Goal: Complete application form: Complete application form

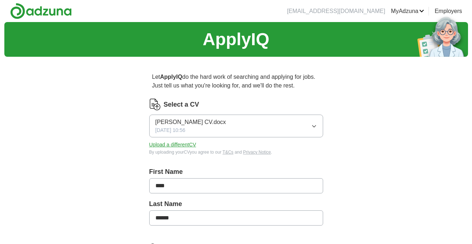
click at [167, 147] on button "Upload a different CV" at bounding box center [172, 145] width 47 height 8
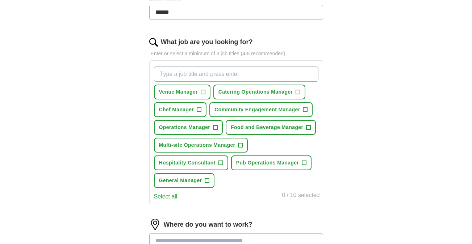
scroll to position [217, 0]
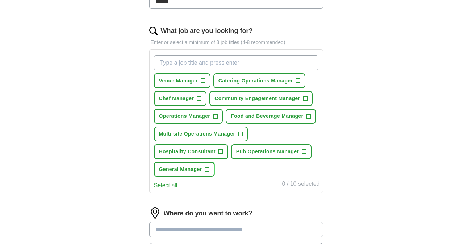
click at [207, 170] on span "+" at bounding box center [207, 170] width 4 height 6
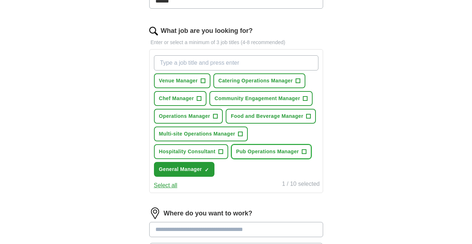
click at [295, 151] on span "Pub Operations Manager" at bounding box center [267, 152] width 63 height 8
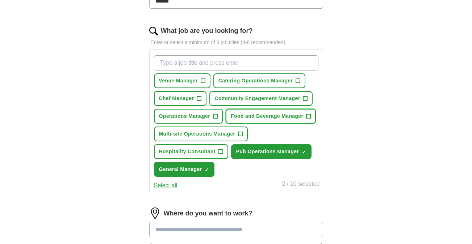
click at [303, 118] on span "Food and Beverage Manager" at bounding box center [267, 117] width 72 height 8
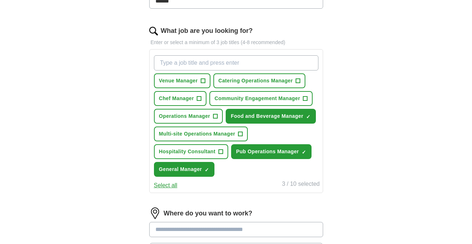
click at [363, 144] on div "ApplyIQ Let ApplyIQ do the hard work of searching and applying for jobs. Just t…" at bounding box center [235, 77] width 463 height 545
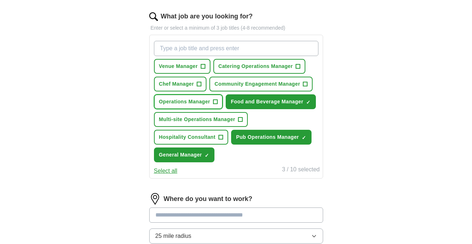
click at [217, 103] on span "+" at bounding box center [215, 102] width 4 height 6
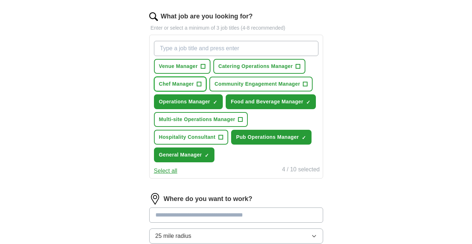
click at [200, 84] on span "+" at bounding box center [199, 84] width 4 height 6
click at [392, 117] on div "ApplyIQ Let ApplyIQ do the hard work of searching and applying for jobs. Just t…" at bounding box center [235, 62] width 463 height 545
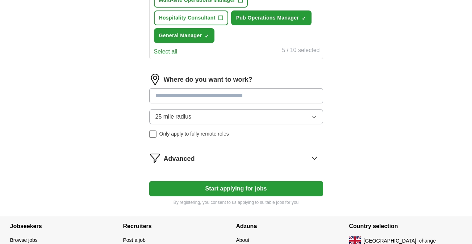
scroll to position [362, 0]
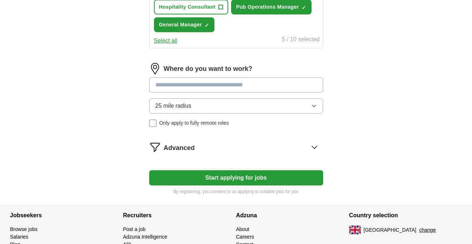
click at [169, 85] on input at bounding box center [236, 84] width 174 height 15
click at [315, 107] on button "25 mile radius" at bounding box center [236, 105] width 174 height 15
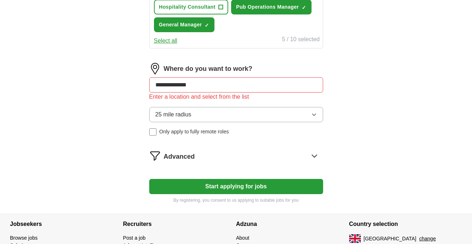
drag, startPoint x: 203, startPoint y: 84, endPoint x: 144, endPoint y: 83, distance: 59.0
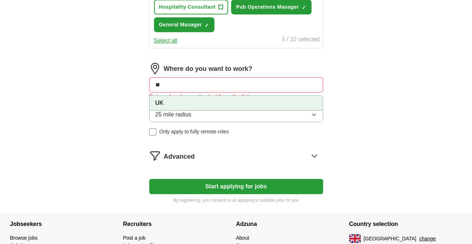
click at [159, 105] on strong "UK" at bounding box center [159, 103] width 8 height 6
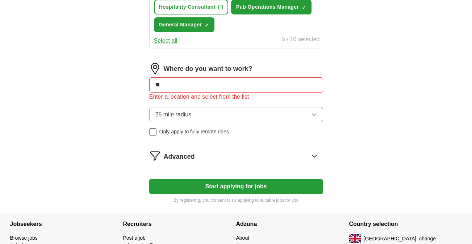
click at [313, 114] on icon "button" at bounding box center [314, 115] width 6 height 6
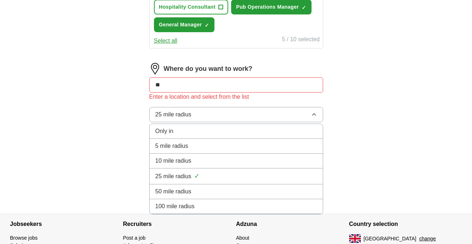
click at [289, 205] on div "100 mile radius" at bounding box center [235, 206] width 161 height 9
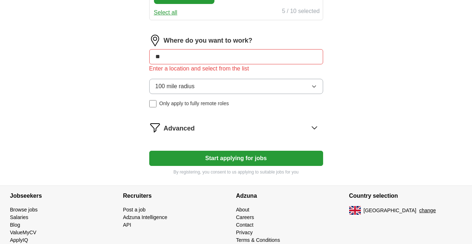
scroll to position [391, 0]
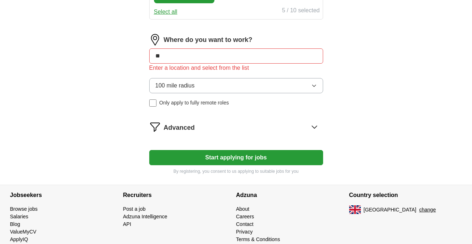
click at [315, 127] on icon at bounding box center [314, 127] width 12 height 12
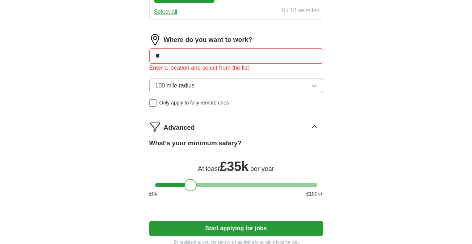
drag, startPoint x: 161, startPoint y: 185, endPoint x: 191, endPoint y: 187, distance: 30.1
click at [191, 187] on div at bounding box center [190, 185] width 12 height 12
click at [230, 231] on button "Start applying for jobs" at bounding box center [236, 228] width 174 height 15
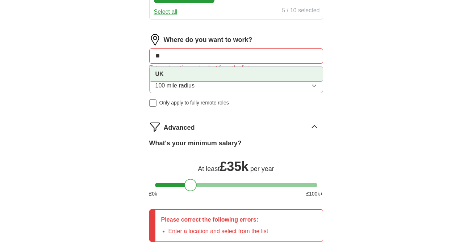
drag, startPoint x: 163, startPoint y: 55, endPoint x: 144, endPoint y: 55, distance: 18.8
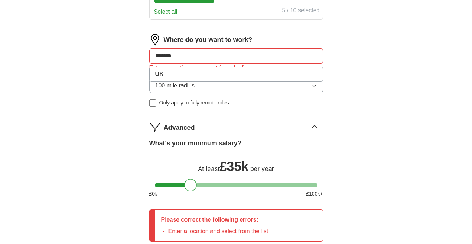
type input "********"
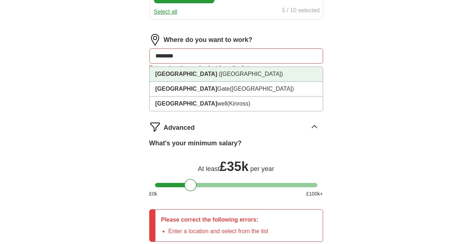
click at [165, 73] on strong "[GEOGRAPHIC_DATA]" at bounding box center [186, 74] width 62 height 6
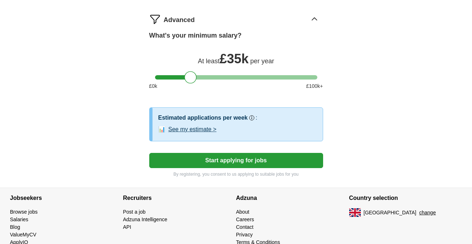
scroll to position [507, 0]
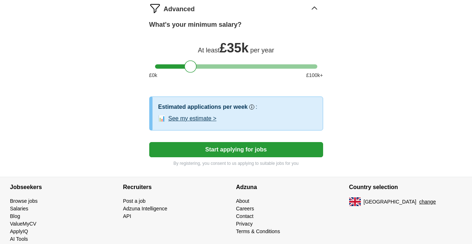
click at [240, 151] on button "Start applying for jobs" at bounding box center [236, 149] width 174 height 15
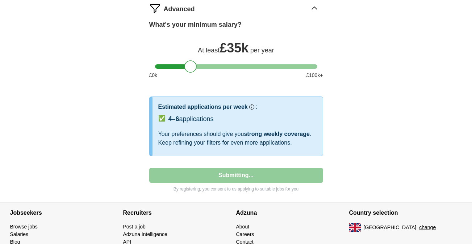
select select "**"
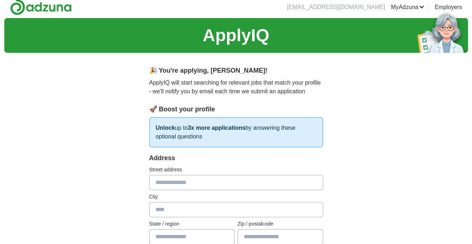
scroll to position [0, 0]
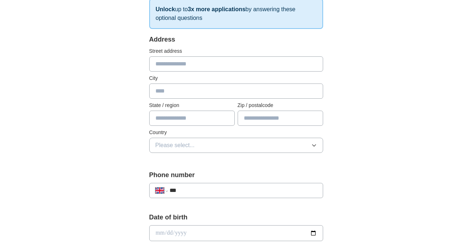
scroll to position [130, 0]
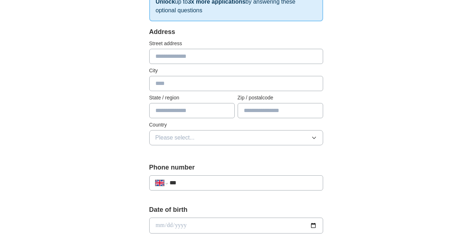
click at [167, 57] on input "text" at bounding box center [236, 56] width 174 height 15
type input "*"
type input "**********"
type input "******"
type input "****"
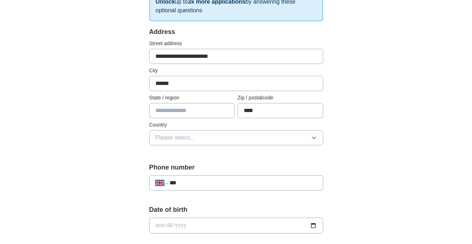
select select "**"
type input "***"
click at [177, 137] on span "Please select..." at bounding box center [174, 138] width 39 height 9
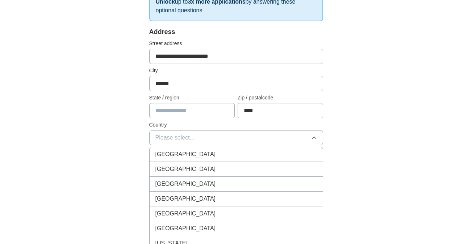
click at [177, 137] on span "Please select..." at bounding box center [174, 138] width 39 height 9
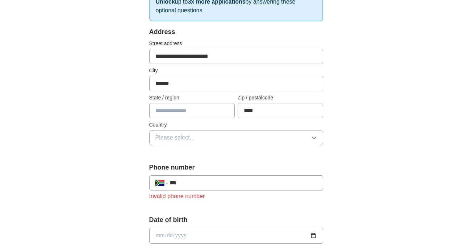
click at [315, 138] on icon "button" at bounding box center [313, 138] width 3 height 2
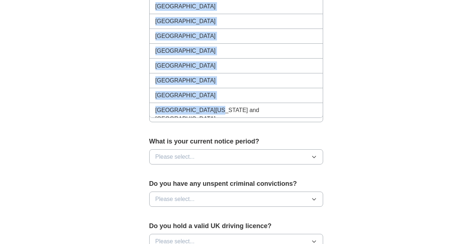
scroll to position [2902, 0]
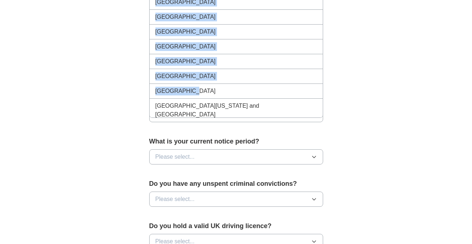
drag, startPoint x: 203, startPoint y: 87, endPoint x: 214, endPoint y: 91, distance: 11.4
click at [214, 91] on ul "[GEOGRAPHIC_DATA] [GEOGRAPHIC_DATA] [GEOGRAPHIC_DATA] [GEOGRAPHIC_DATA] [GEOGRA…" at bounding box center [236, 45] width 174 height 145
click at [214, 91] on div "[GEOGRAPHIC_DATA]" at bounding box center [235, 91] width 161 height 9
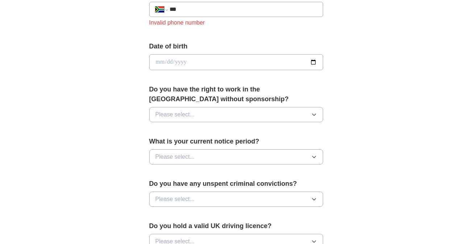
click at [359, 49] on div "**********" at bounding box center [235, 48] width 463 height 660
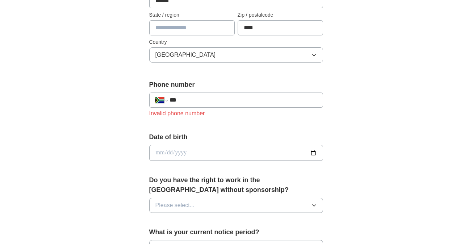
scroll to position [203, 0]
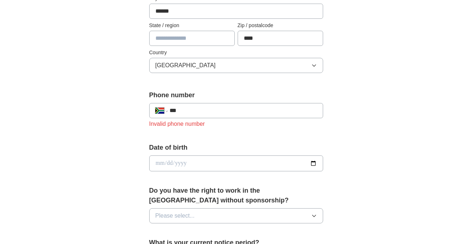
click at [180, 110] on input "***" at bounding box center [242, 110] width 147 height 9
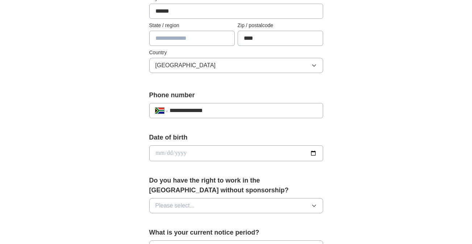
type input "**********"
click at [171, 151] on input "date" at bounding box center [236, 154] width 174 height 16
click at [163, 155] on input "date" at bounding box center [236, 154] width 174 height 16
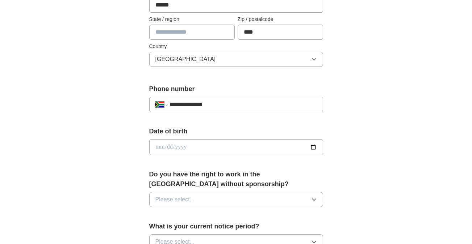
click at [173, 147] on input "date" at bounding box center [236, 147] width 174 height 16
type input "**********"
click at [313, 199] on icon "button" at bounding box center [314, 200] width 6 height 6
click at [294, 211] on li "Yes" at bounding box center [235, 216] width 173 height 15
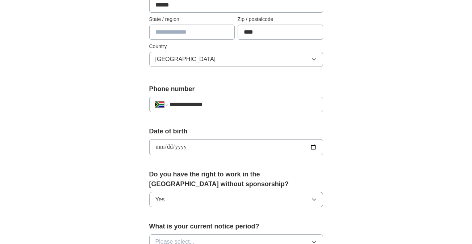
click at [374, 178] on div "**********" at bounding box center [235, 137] width 463 height 649
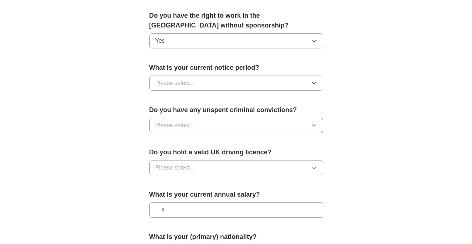
scroll to position [368, 0]
click at [315, 83] on icon "button" at bounding box center [314, 83] width 6 height 6
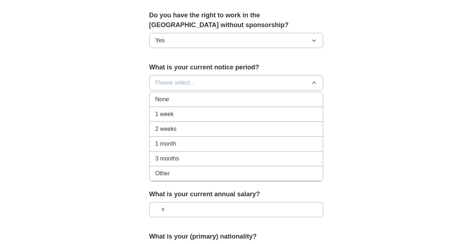
click at [189, 128] on div "2 weeks" at bounding box center [235, 129] width 161 height 9
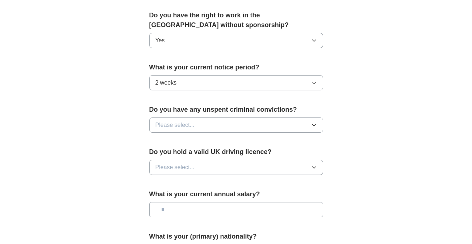
click at [315, 124] on icon "button" at bounding box center [314, 125] width 6 height 6
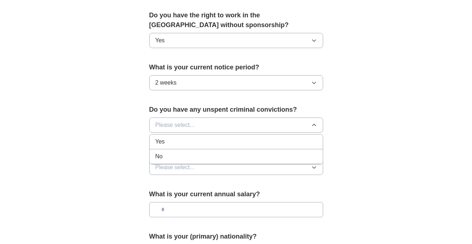
click at [290, 153] on div "No" at bounding box center [235, 156] width 161 height 9
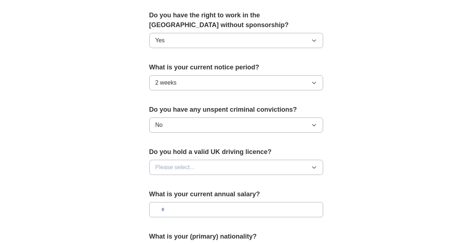
click at [317, 165] on button "Please select..." at bounding box center [236, 167] width 174 height 15
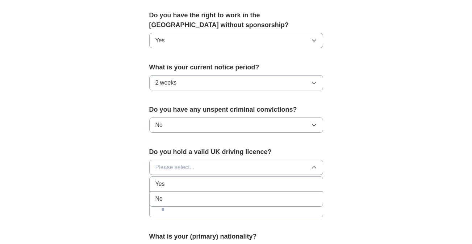
click at [304, 180] on div "Yes" at bounding box center [235, 184] width 161 height 9
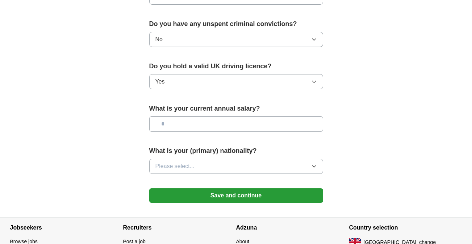
scroll to position [455, 0]
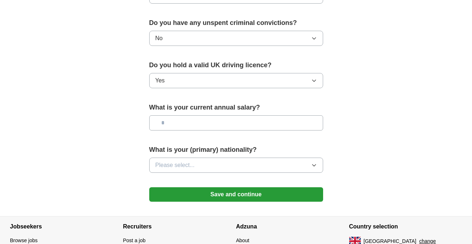
click at [168, 124] on input "text" at bounding box center [236, 122] width 174 height 15
type input "*******"
click at [318, 167] on button "Please select..." at bounding box center [236, 165] width 174 height 15
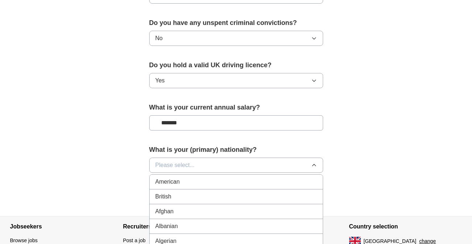
click at [245, 194] on div "British" at bounding box center [235, 197] width 161 height 9
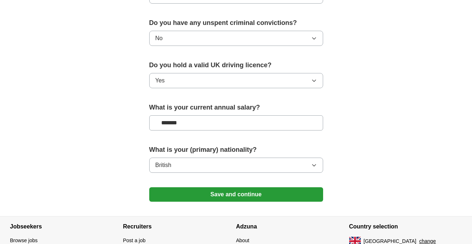
click at [243, 197] on button "Save and continue" at bounding box center [236, 195] width 174 height 14
